Goal: Task Accomplishment & Management: Manage account settings

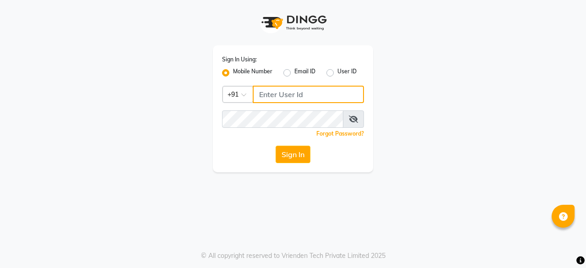
type input "9175773304"
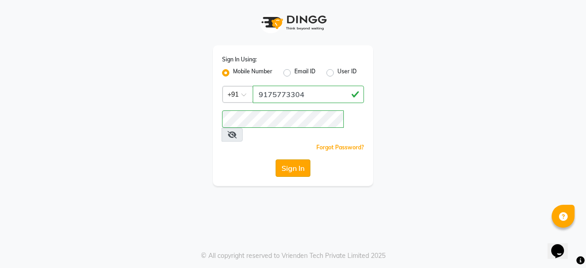
click at [286, 159] on button "Sign In" at bounding box center [292, 167] width 35 height 17
click at [294, 159] on button "Sign In" at bounding box center [292, 167] width 35 height 17
click at [293, 159] on button "Sign In" at bounding box center [292, 167] width 35 height 17
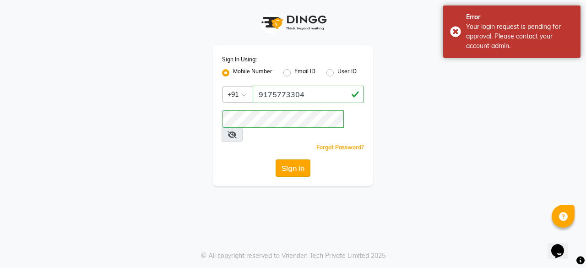
click at [293, 159] on button "Sign In" at bounding box center [292, 167] width 35 height 17
click at [293, 159] on div "Sign In" at bounding box center [293, 167] width 142 height 17
click at [293, 159] on button "Sign In" at bounding box center [292, 167] width 35 height 17
click at [295, 159] on button "Sign In" at bounding box center [292, 167] width 35 height 17
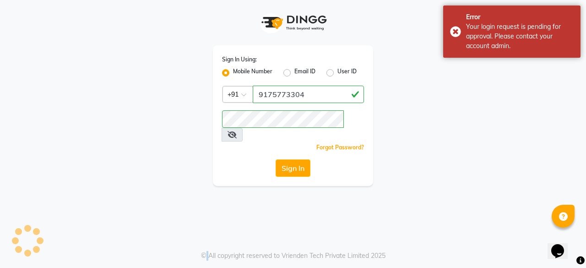
click at [295, 159] on div "Sign In" at bounding box center [293, 167] width 142 height 17
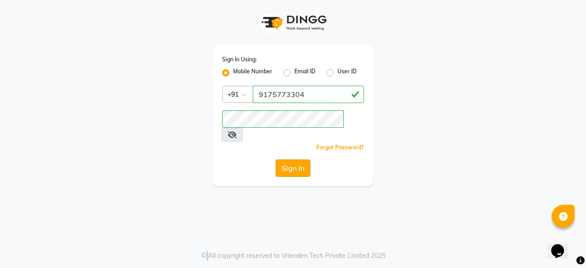
click at [295, 159] on button "Sign In" at bounding box center [292, 167] width 35 height 17
click at [295, 159] on div "Sign In" at bounding box center [293, 167] width 142 height 17
click at [295, 159] on button "Sign In" at bounding box center [292, 167] width 35 height 17
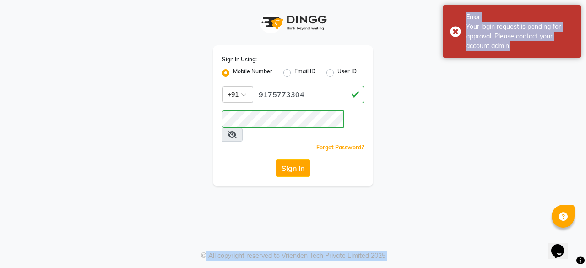
click at [295, 159] on div "Sign In" at bounding box center [293, 167] width 142 height 17
click at [295, 159] on button "Sign In" at bounding box center [292, 167] width 35 height 17
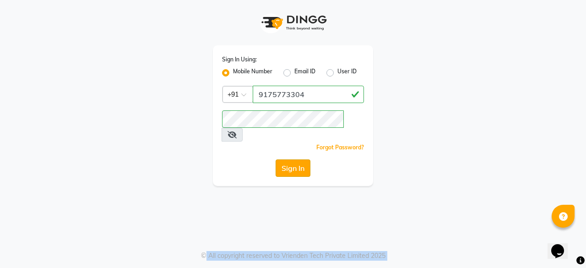
click at [305, 159] on button "Sign In" at bounding box center [292, 167] width 35 height 17
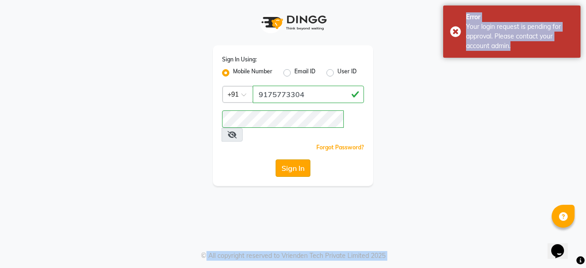
click at [305, 159] on button "Sign In" at bounding box center [292, 167] width 35 height 17
click at [305, 159] on div "Sign In" at bounding box center [293, 167] width 142 height 17
click at [305, 159] on button "Sign In" at bounding box center [292, 167] width 35 height 17
click at [305, 159] on div "Sign In" at bounding box center [293, 167] width 142 height 17
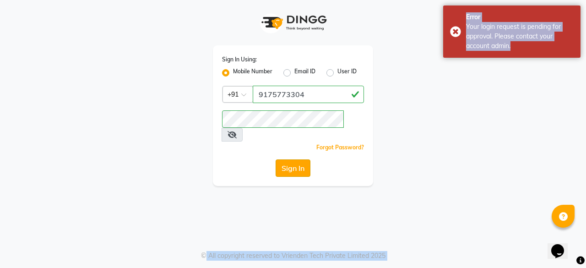
click at [305, 159] on button "Sign In" at bounding box center [292, 167] width 35 height 17
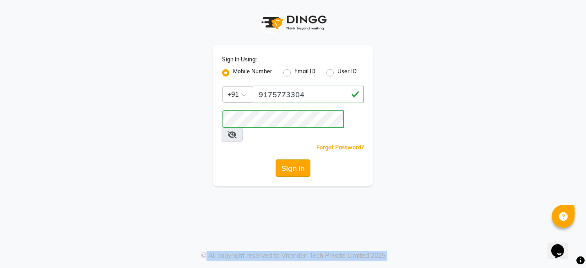
click at [299, 159] on button "Sign In" at bounding box center [292, 167] width 35 height 17
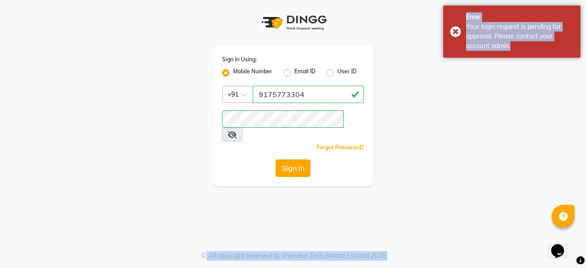
click at [299, 159] on button "Sign In" at bounding box center [292, 167] width 35 height 17
click at [299, 159] on div "Sign In" at bounding box center [293, 167] width 142 height 17
click at [299, 159] on button "Sign In" at bounding box center [292, 167] width 35 height 17
click at [299, 159] on div "Sign In" at bounding box center [293, 167] width 142 height 17
click at [299, 159] on button "Sign In" at bounding box center [292, 167] width 35 height 17
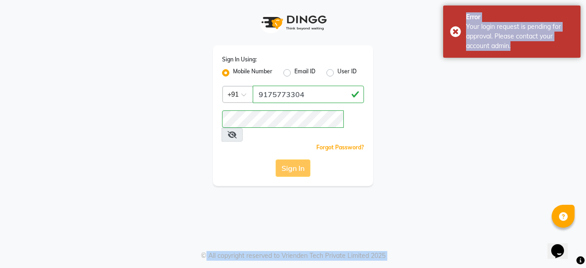
click at [299, 159] on div "Sign In" at bounding box center [293, 167] width 142 height 17
click at [299, 159] on button "Sign In" at bounding box center [292, 167] width 35 height 17
drag, startPoint x: 299, startPoint y: 154, endPoint x: 306, endPoint y: 149, distance: 9.2
click at [306, 159] on div "Sign In" at bounding box center [293, 167] width 142 height 17
click at [306, 159] on button "Sign In" at bounding box center [292, 167] width 35 height 17
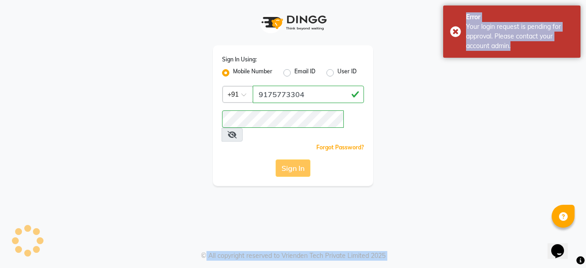
click at [306, 159] on div "Sign In" at bounding box center [293, 167] width 142 height 17
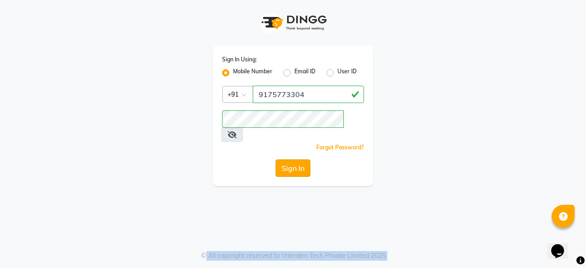
click at [294, 159] on button "Sign In" at bounding box center [292, 167] width 35 height 17
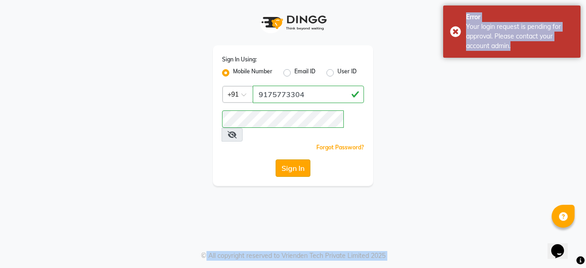
click at [294, 159] on button "Sign In" at bounding box center [292, 167] width 35 height 17
click at [294, 159] on div "Sign In" at bounding box center [293, 167] width 142 height 17
click at [294, 159] on button "Sign In" at bounding box center [292, 167] width 35 height 17
click at [294, 159] on div "Sign In" at bounding box center [293, 167] width 142 height 17
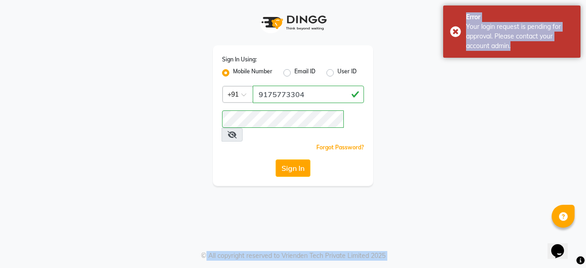
drag, startPoint x: 294, startPoint y: 151, endPoint x: 285, endPoint y: 158, distance: 12.0
click at [285, 159] on button "Sign In" at bounding box center [292, 167] width 35 height 17
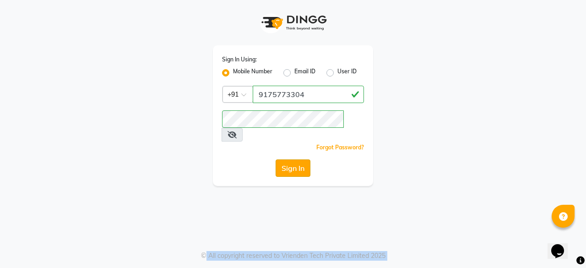
click at [285, 159] on button "Sign In" at bounding box center [292, 167] width 35 height 17
click at [292, 159] on button "Sign In" at bounding box center [292, 167] width 35 height 17
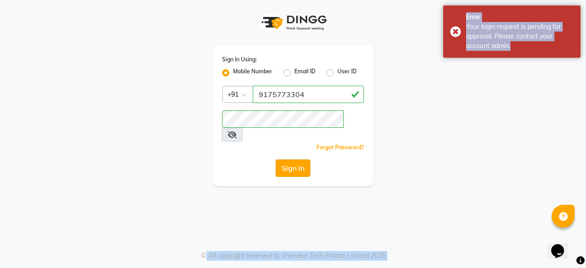
click at [292, 159] on button "Sign In" at bounding box center [292, 167] width 35 height 17
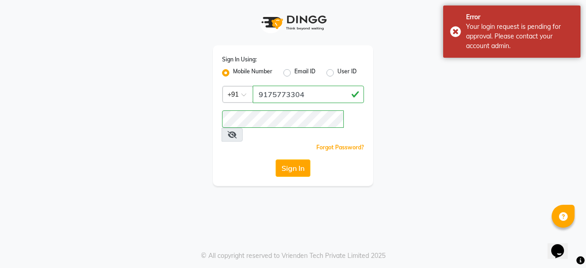
click at [237, 131] on icon at bounding box center [231, 134] width 9 height 7
click at [290, 159] on button "Sign In" at bounding box center [292, 167] width 35 height 17
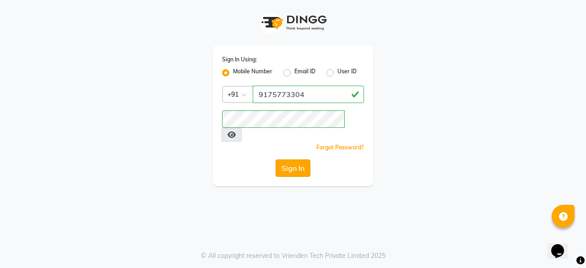
click at [290, 159] on button "Sign In" at bounding box center [292, 167] width 35 height 17
click at [295, 159] on button "Sign In" at bounding box center [292, 167] width 35 height 17
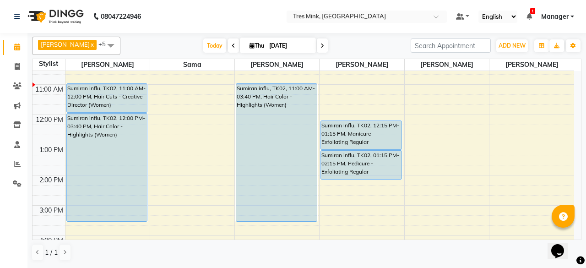
scroll to position [13, 0]
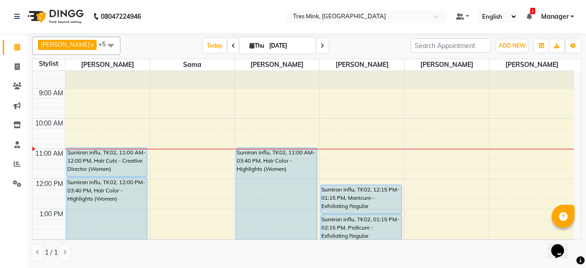
click at [228, 45] on span at bounding box center [233, 45] width 11 height 14
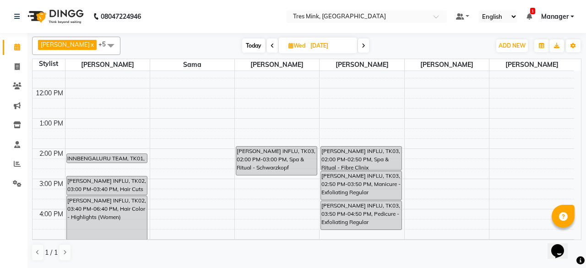
scroll to position [103, 0]
click at [359, 42] on span at bounding box center [363, 45] width 11 height 14
type input "[DATE]"
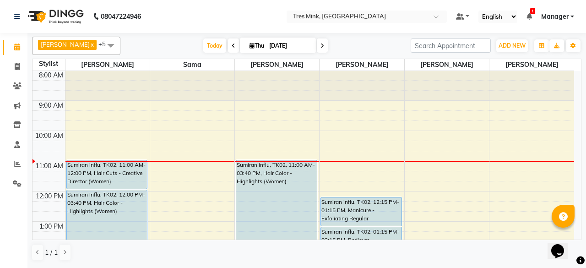
scroll to position [1, 0]
